Goal: Obtain resource: Obtain resource

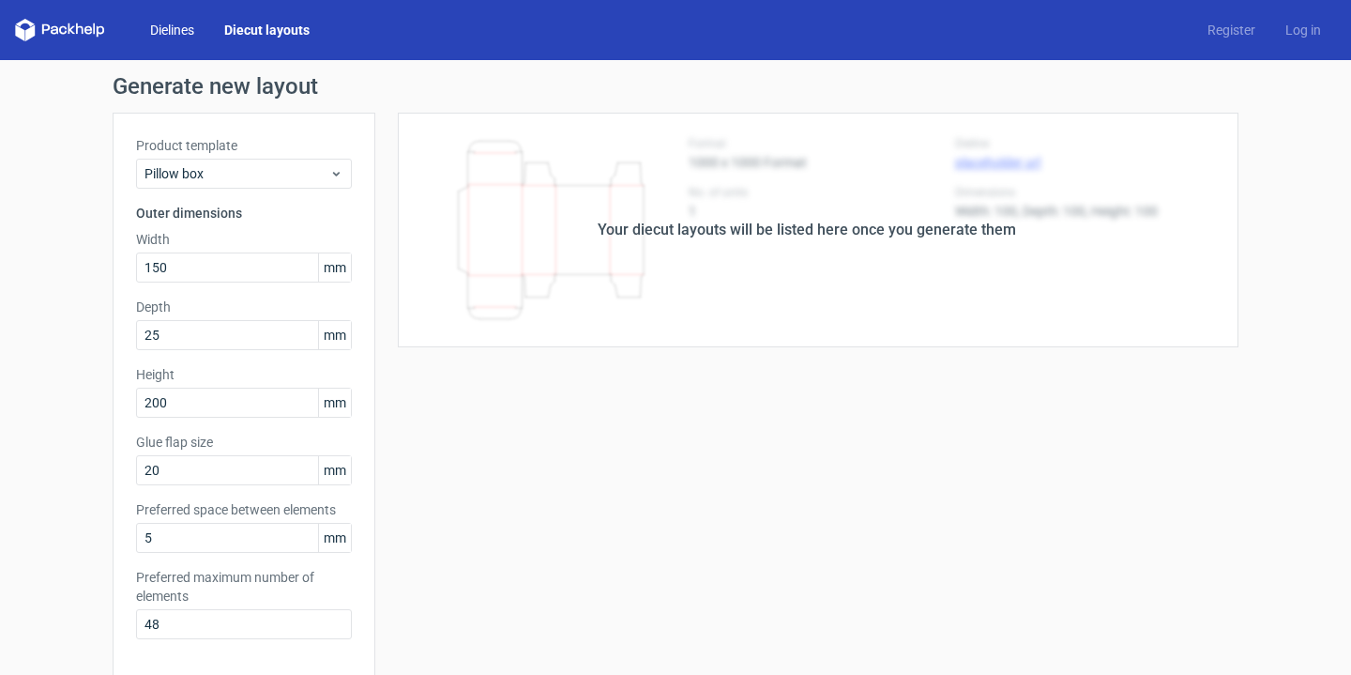
click at [188, 36] on link "Dielines" at bounding box center [172, 30] width 74 height 19
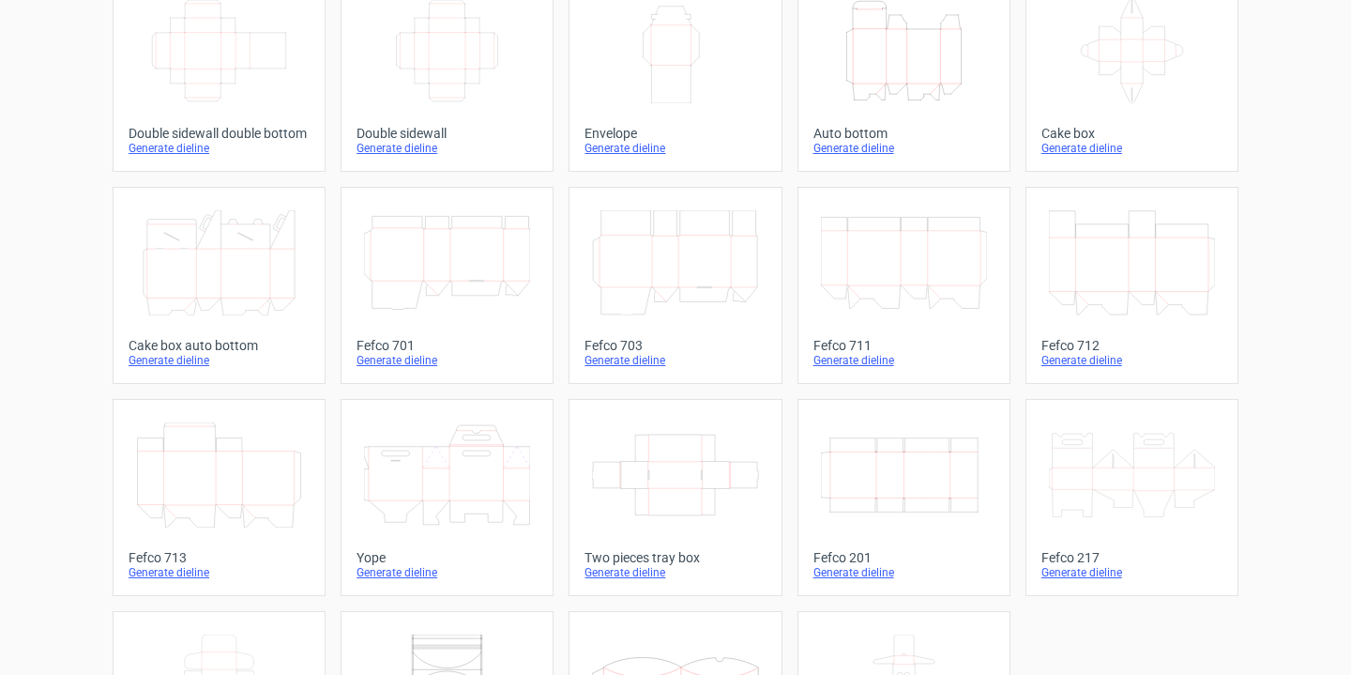
scroll to position [498, 0]
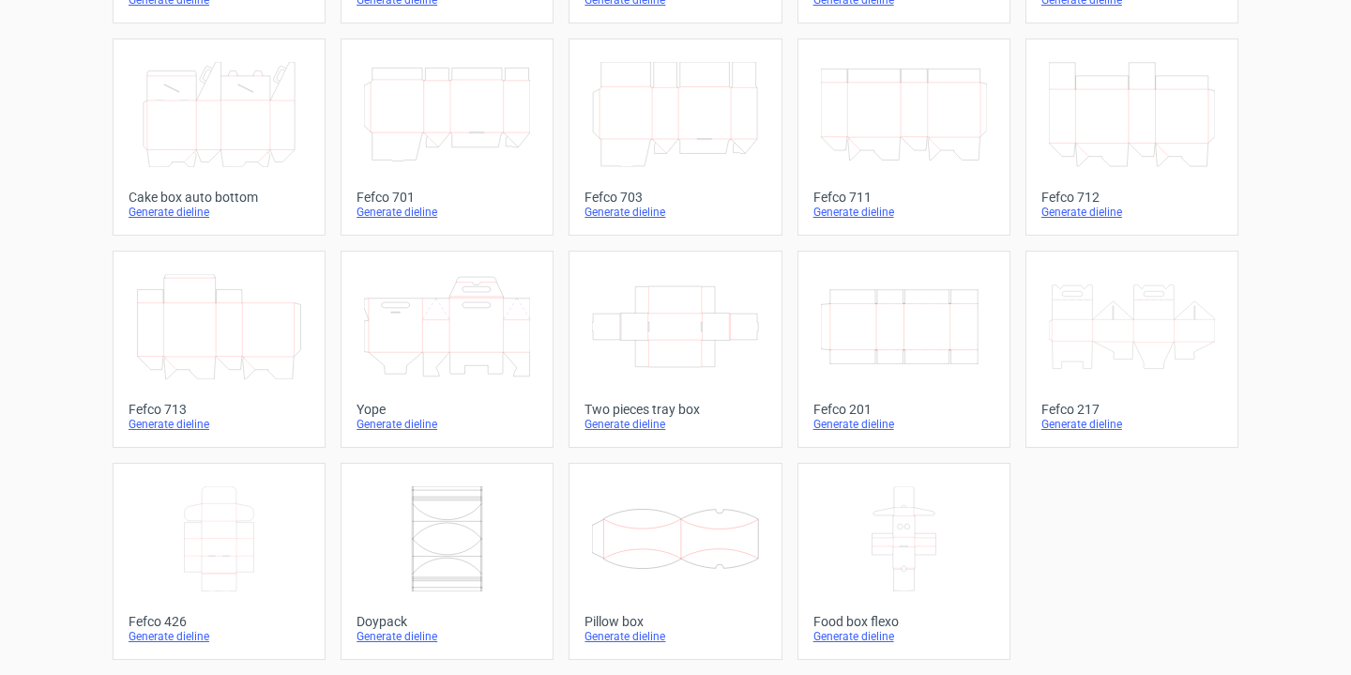
click at [612, 638] on div "Generate dieline" at bounding box center [674, 636] width 181 height 15
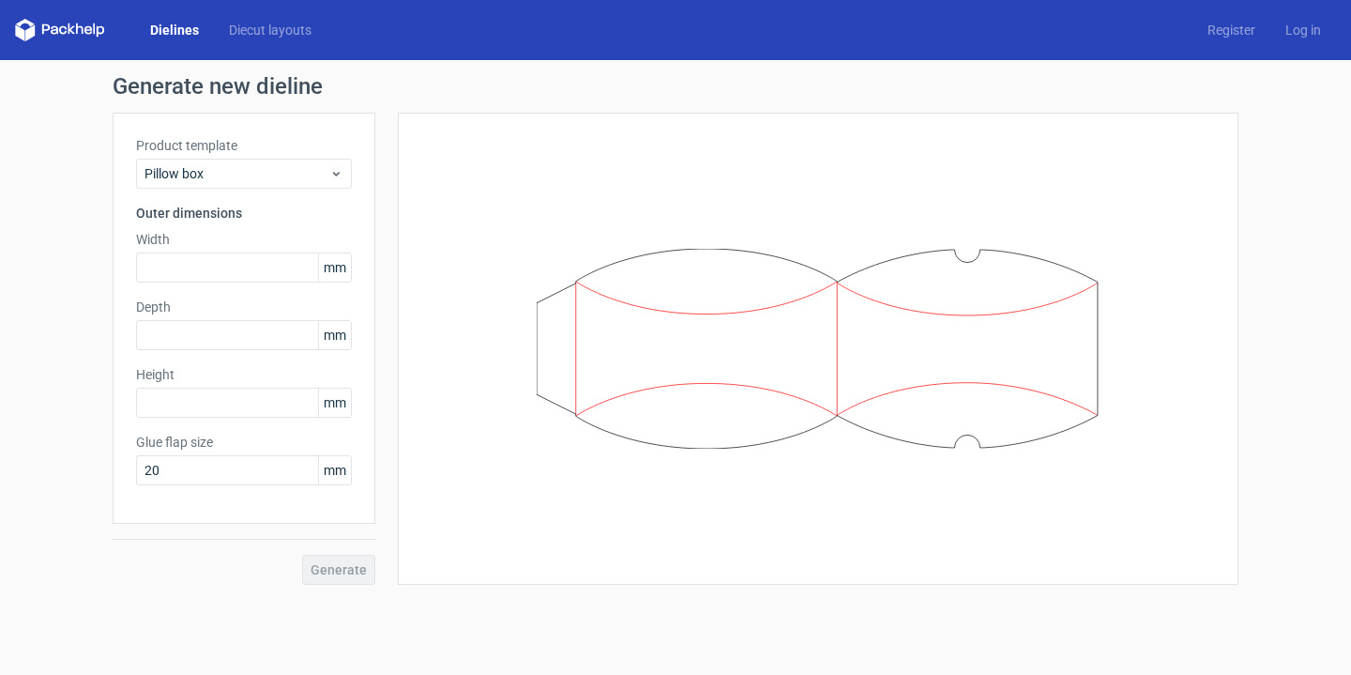
click at [334, 571] on div "Generate" at bounding box center [244, 553] width 263 height 61
click at [213, 267] on input "text" at bounding box center [244, 267] width 216 height 30
drag, startPoint x: 186, startPoint y: 269, endPoint x: 121, endPoint y: 271, distance: 64.8
click at [121, 271] on div "Product template Pillow box Outer dimensions Width 105 mm Depth mm Height mm Gl…" at bounding box center [244, 318] width 263 height 411
type input "150"
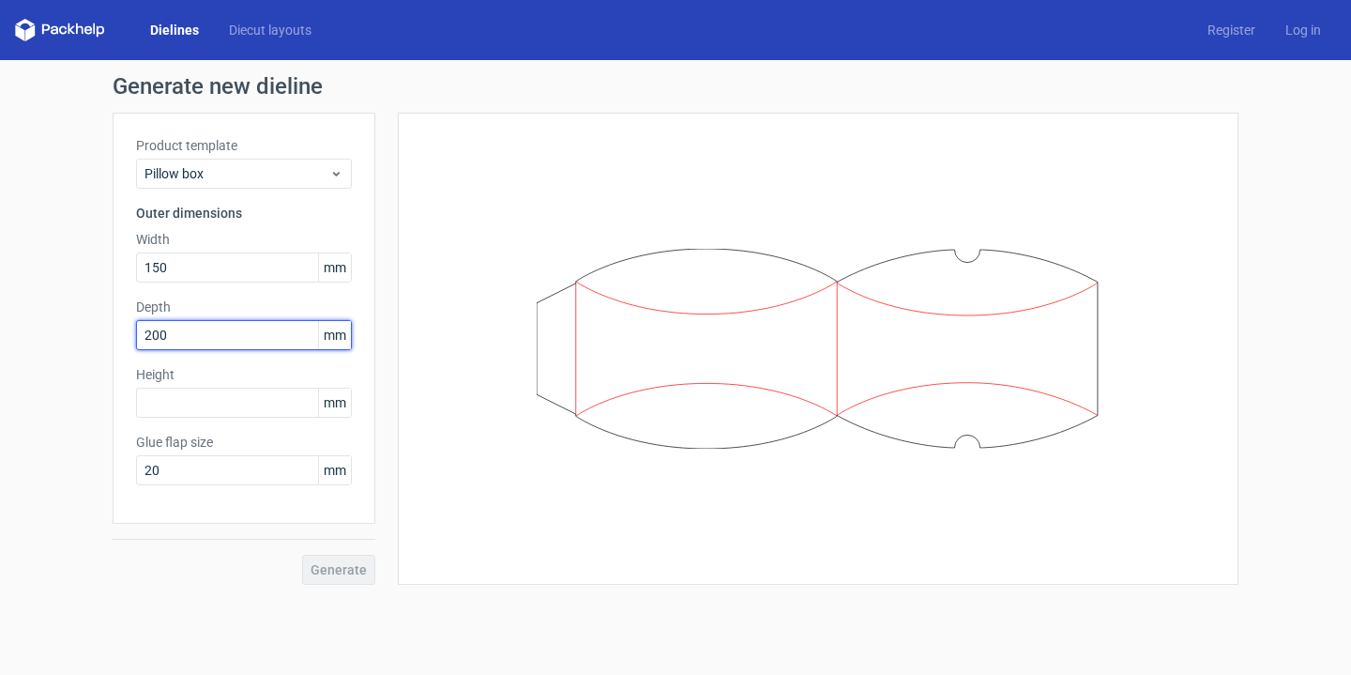
type input "200"
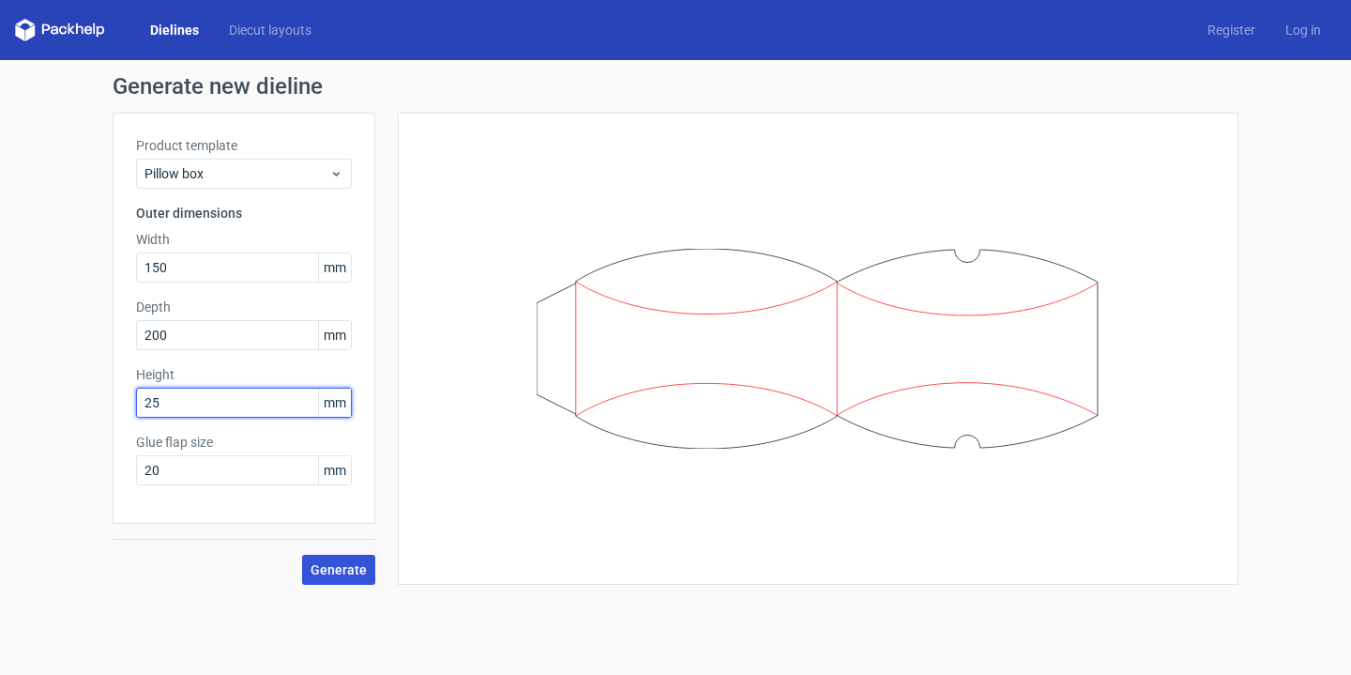
type input "25"
click at [325, 580] on button "Generate" at bounding box center [338, 569] width 73 height 30
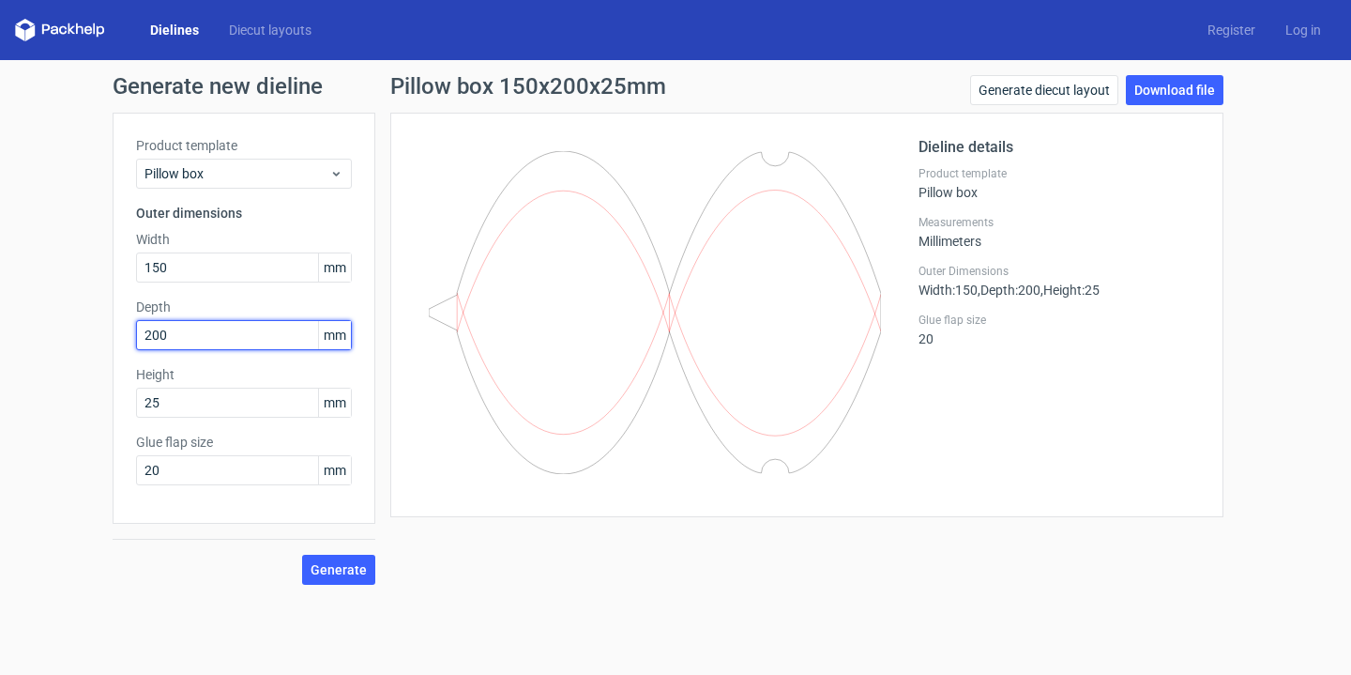
drag, startPoint x: 174, startPoint y: 334, endPoint x: 117, endPoint y: 334, distance: 57.2
click at [117, 334] on div "Product template Pillow box Outer dimensions Width 150 mm Depth 200 mm Height 2…" at bounding box center [244, 318] width 263 height 411
type input "25"
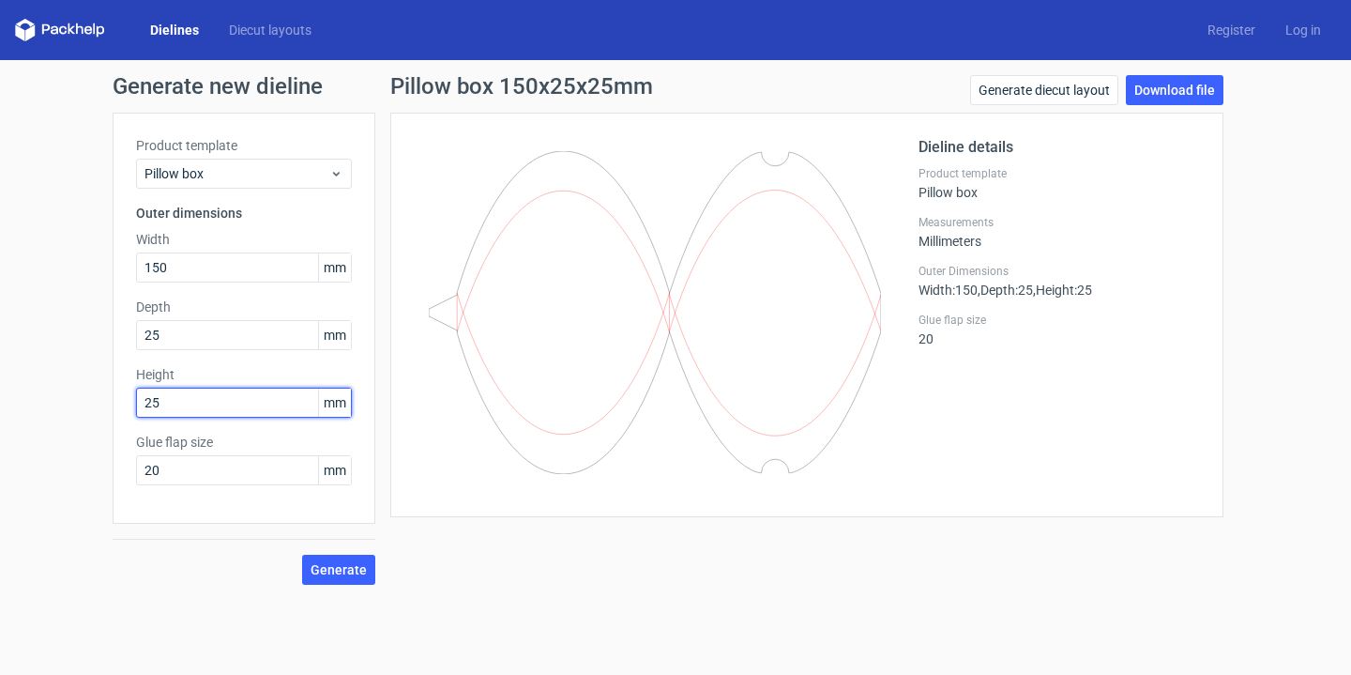
click at [166, 405] on input "25" at bounding box center [244, 402] width 216 height 30
type input "200"
click at [362, 587] on div "Generate new dieline Product template Pillow box Outer dimensions Width 150 mm …" at bounding box center [675, 329] width 1351 height 539
click at [358, 580] on button "Generate" at bounding box center [338, 569] width 73 height 30
